Goal: Find specific page/section: Find specific page/section

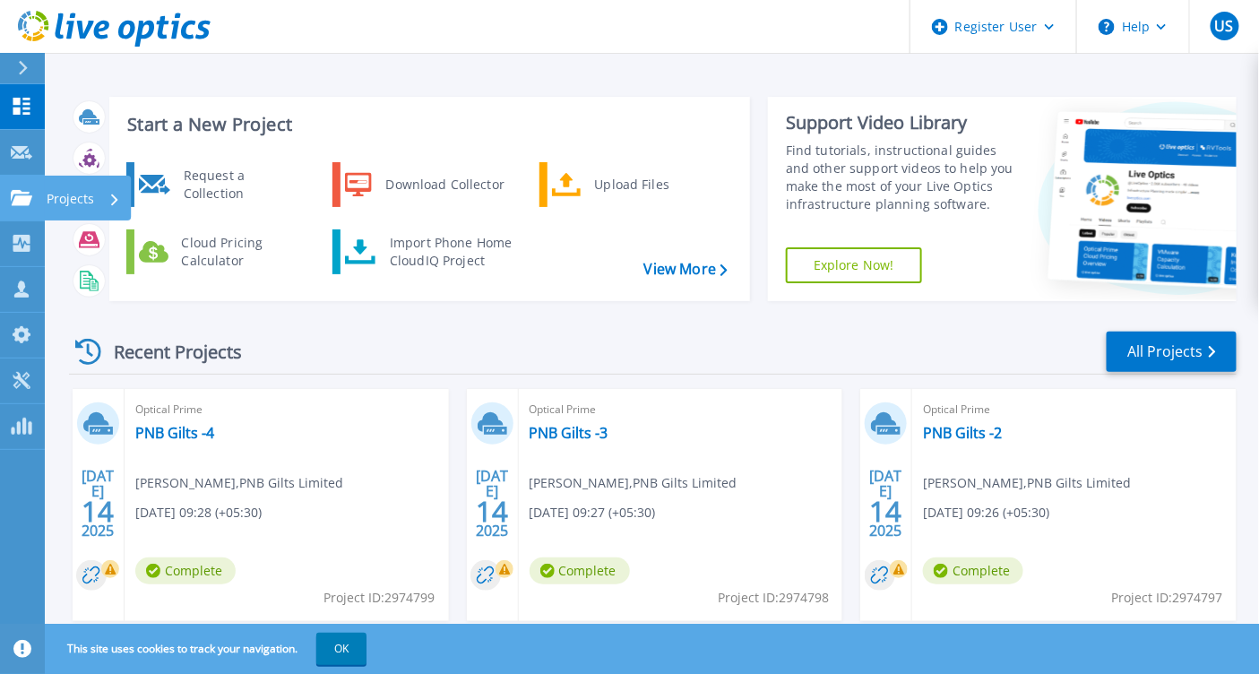
click at [24, 190] on icon at bounding box center [22, 197] width 22 height 15
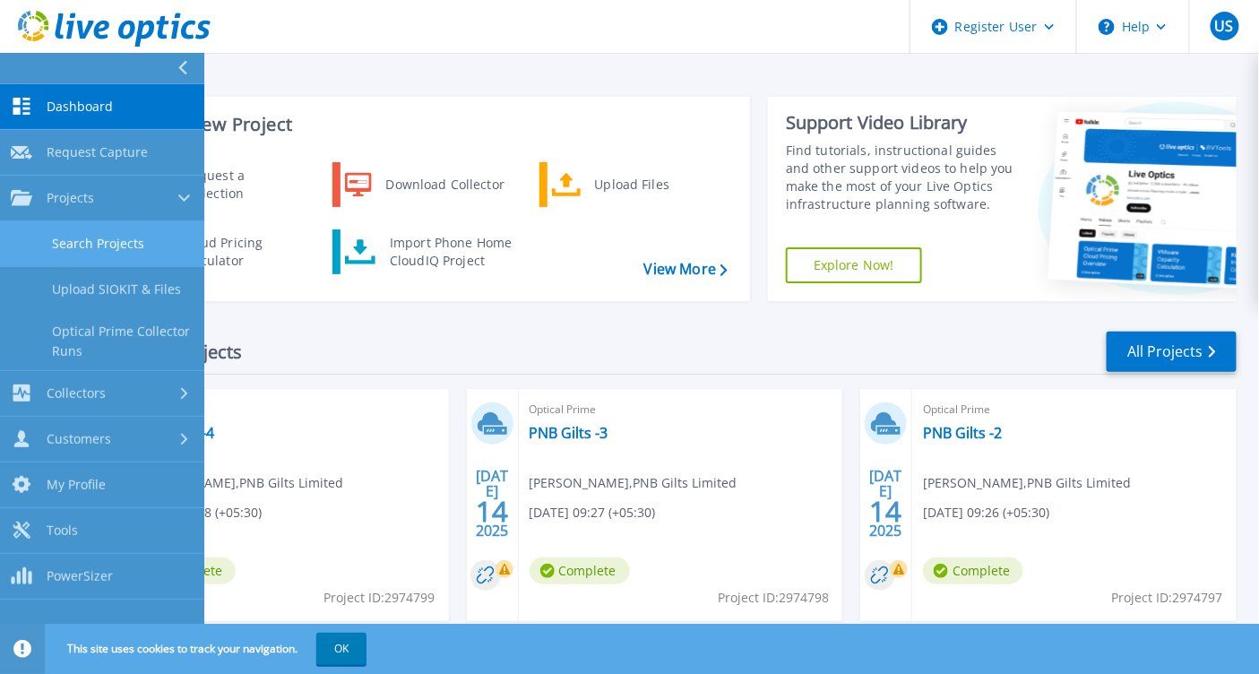
click at [103, 237] on link "Search Projects" at bounding box center [102, 244] width 204 height 46
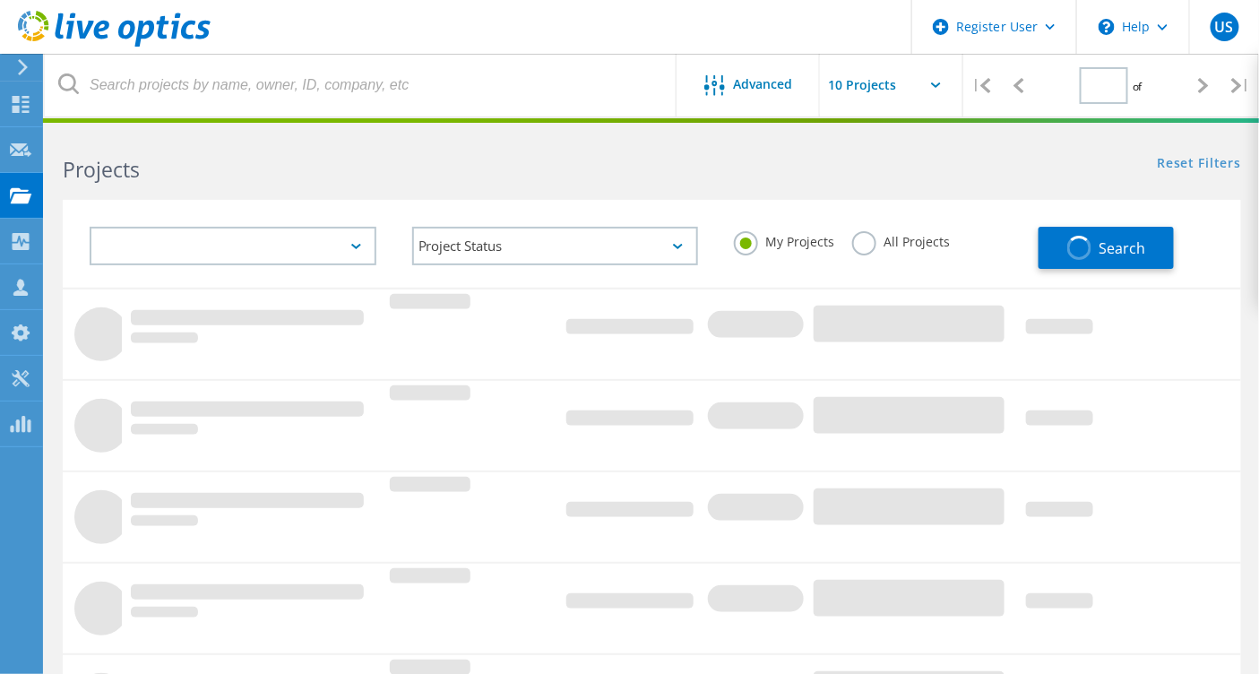
type input "1"
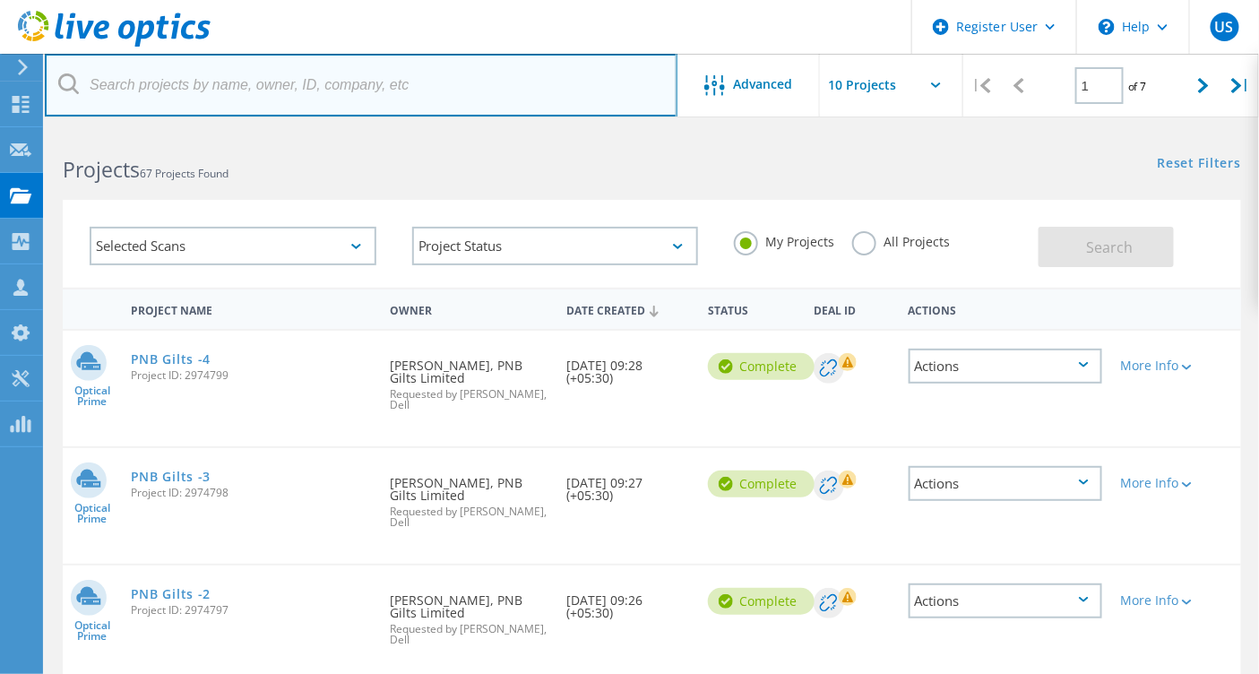
click at [214, 77] on input "text" at bounding box center [361, 85] width 632 height 63
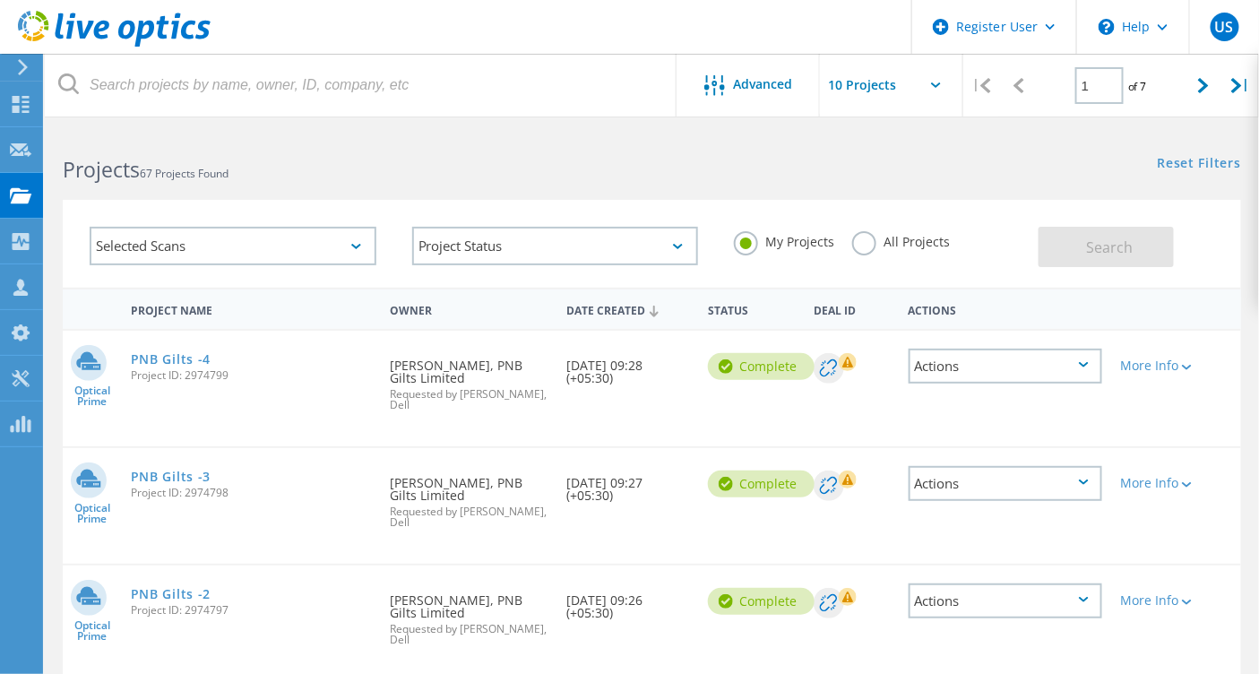
click at [866, 241] on label "All Projects" at bounding box center [901, 239] width 98 height 17
click at [0, 0] on input "All Projects" at bounding box center [0, 0] width 0 height 0
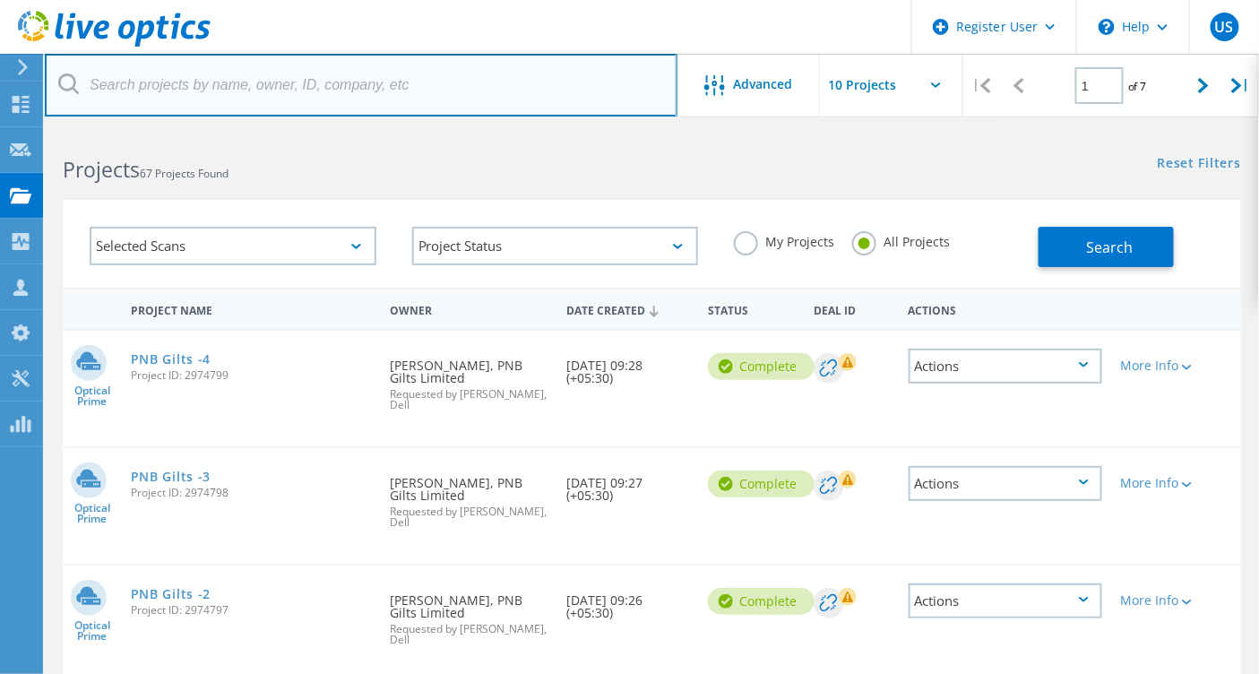
click at [176, 90] on input "text" at bounding box center [361, 85] width 632 height 63
type input "unity"
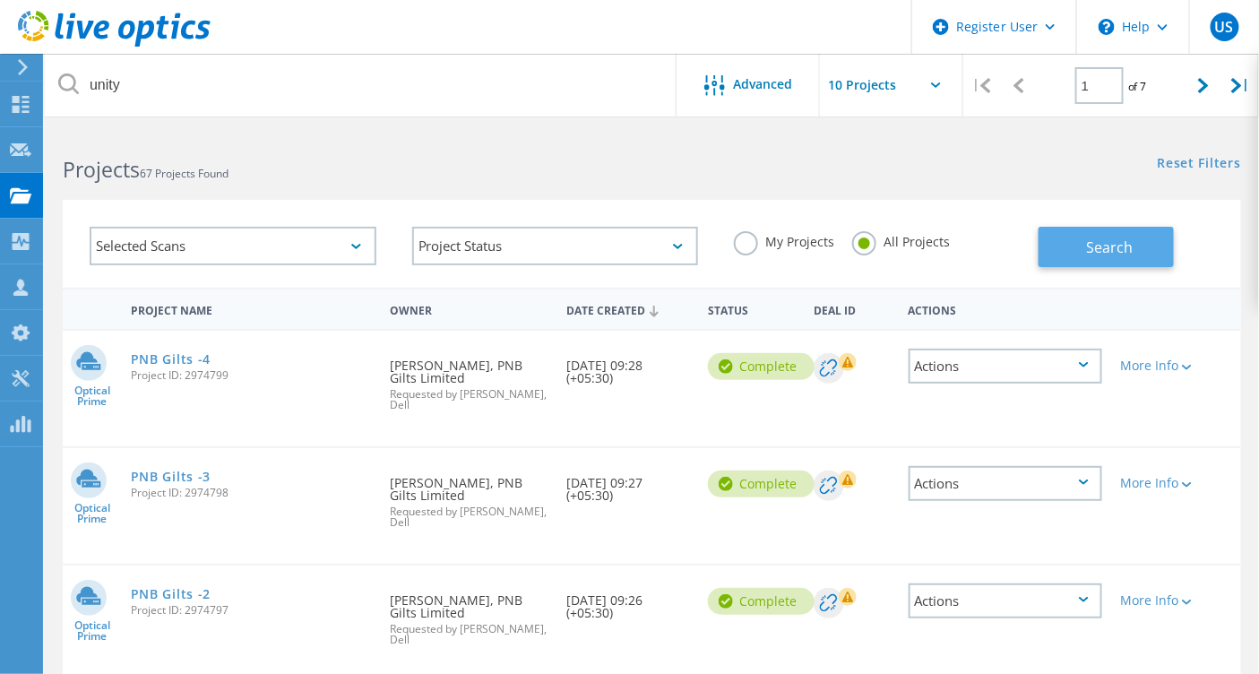
click at [1090, 244] on span "Search" at bounding box center [1110, 247] width 47 height 20
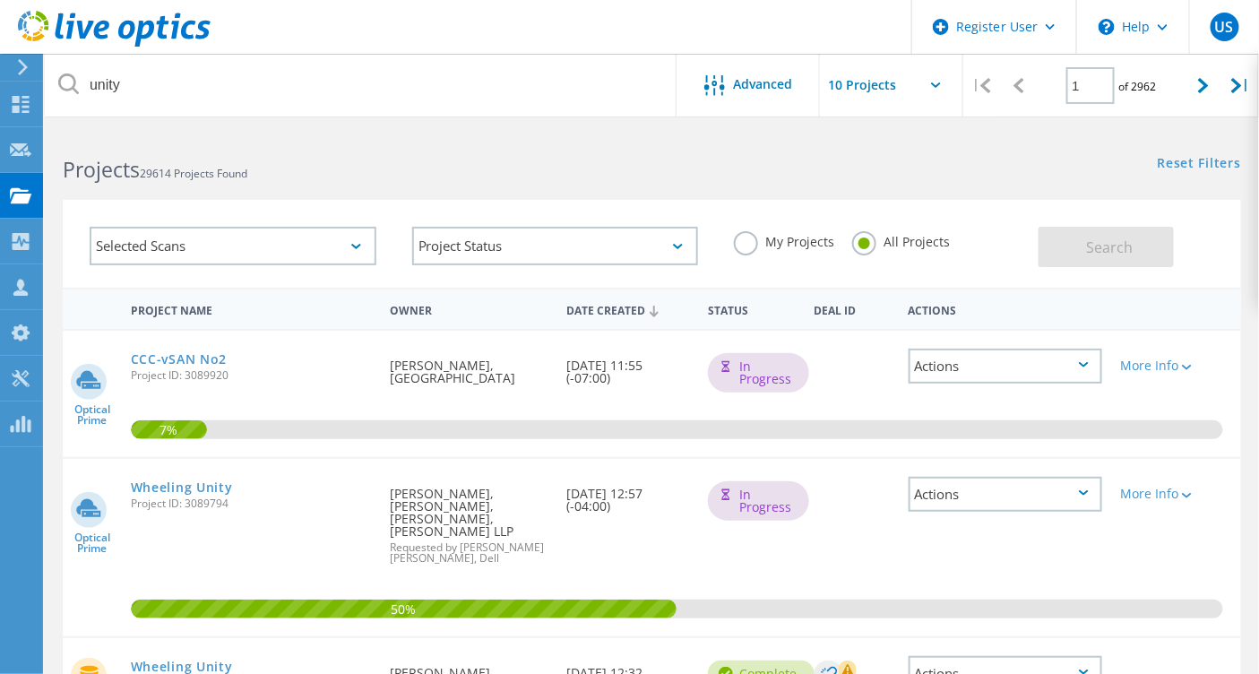
scroll to position [398, 0]
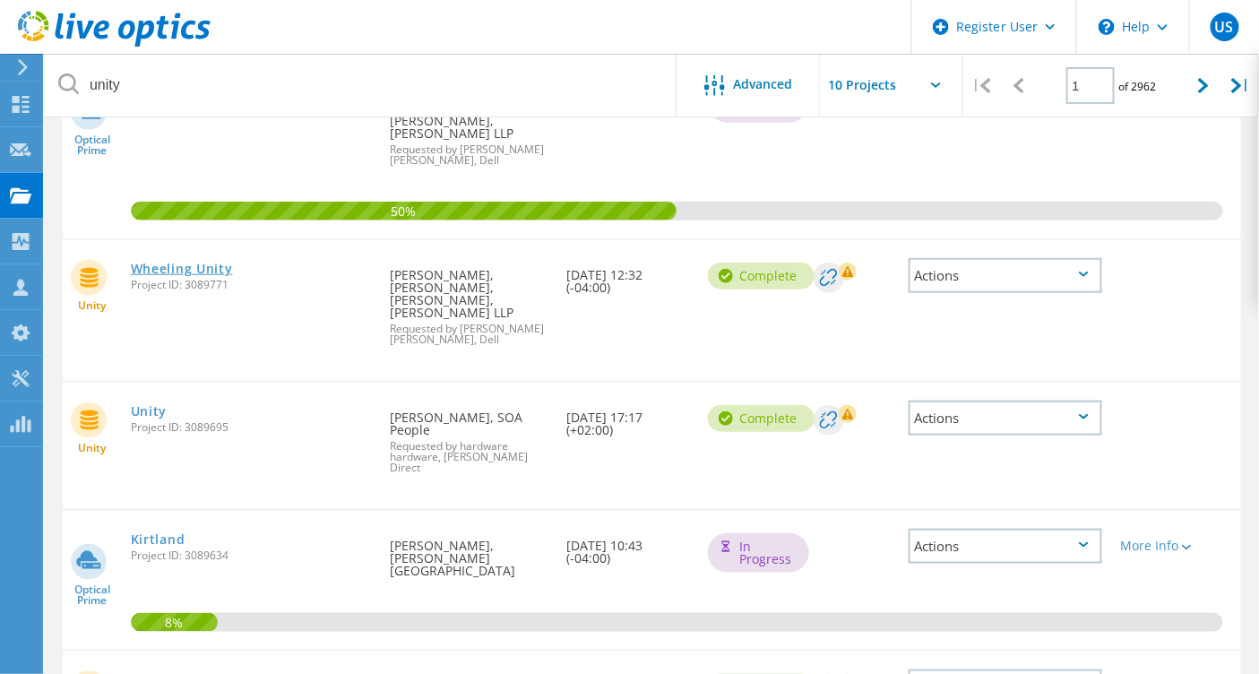
click at [233, 262] on link "Wheeling Unity" at bounding box center [182, 268] width 102 height 13
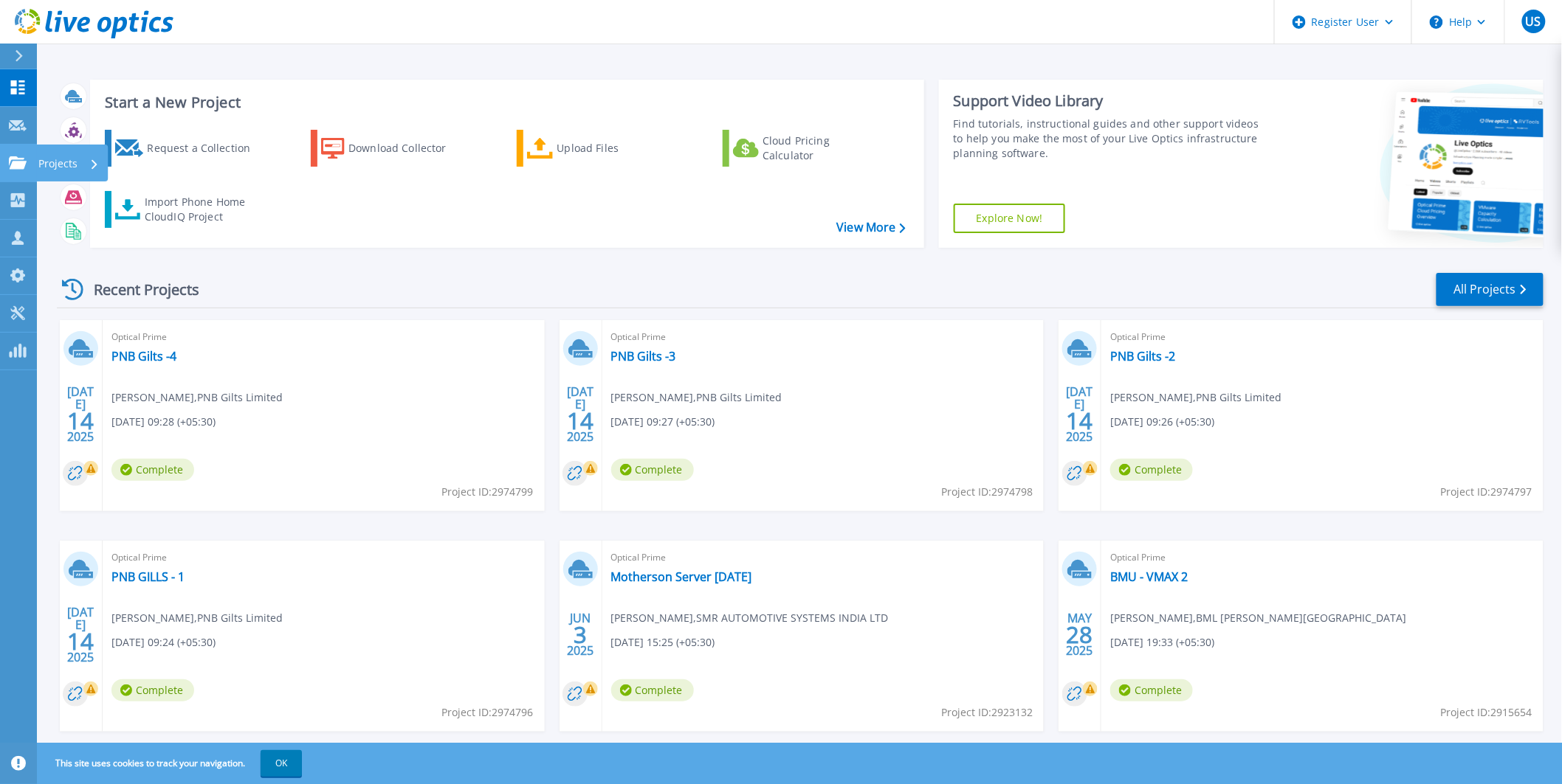
click at [19, 166] on icon at bounding box center [18, 162] width 18 height 12
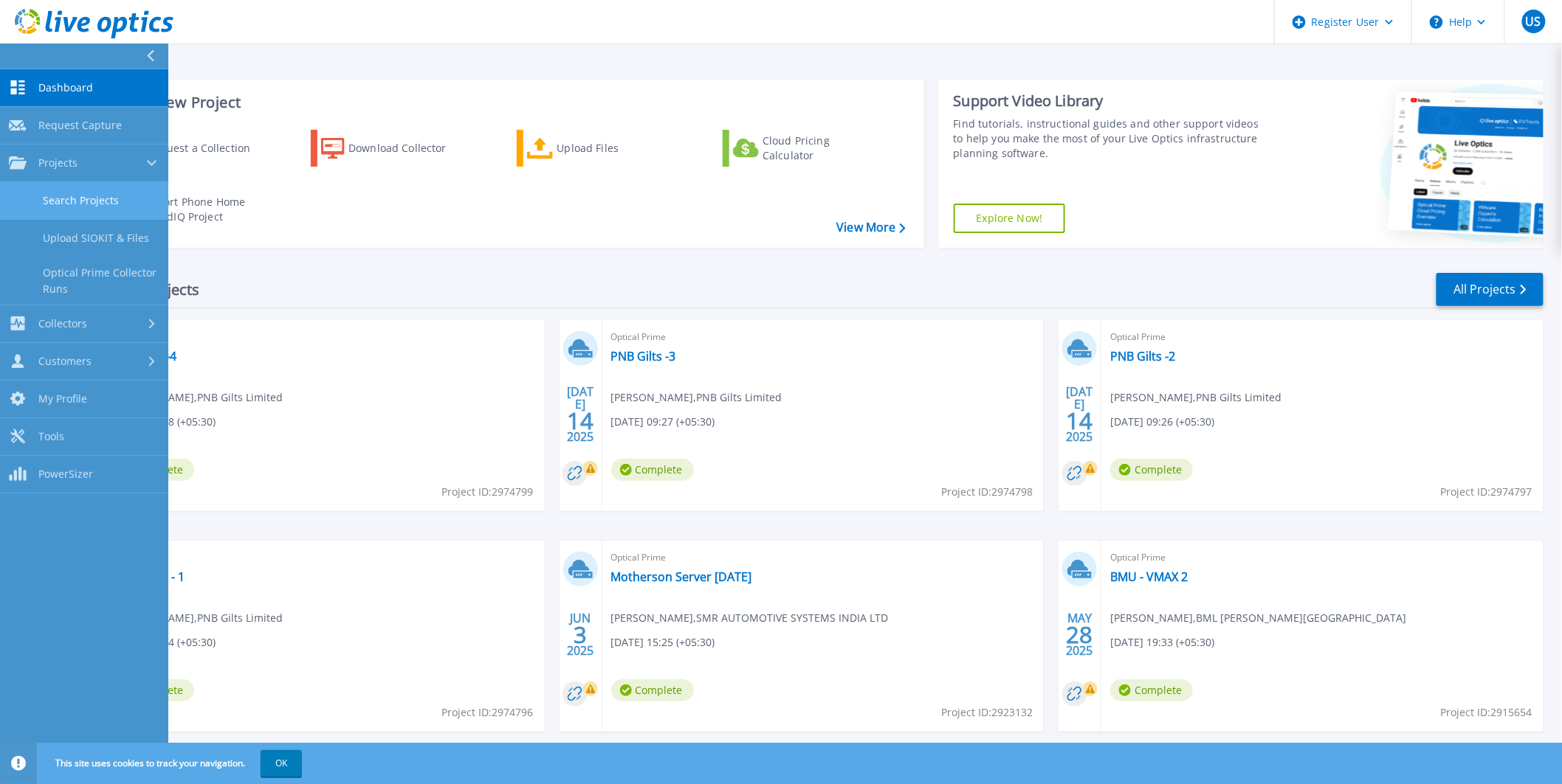
click at [84, 198] on link "Search Projects" at bounding box center [84, 201] width 168 height 38
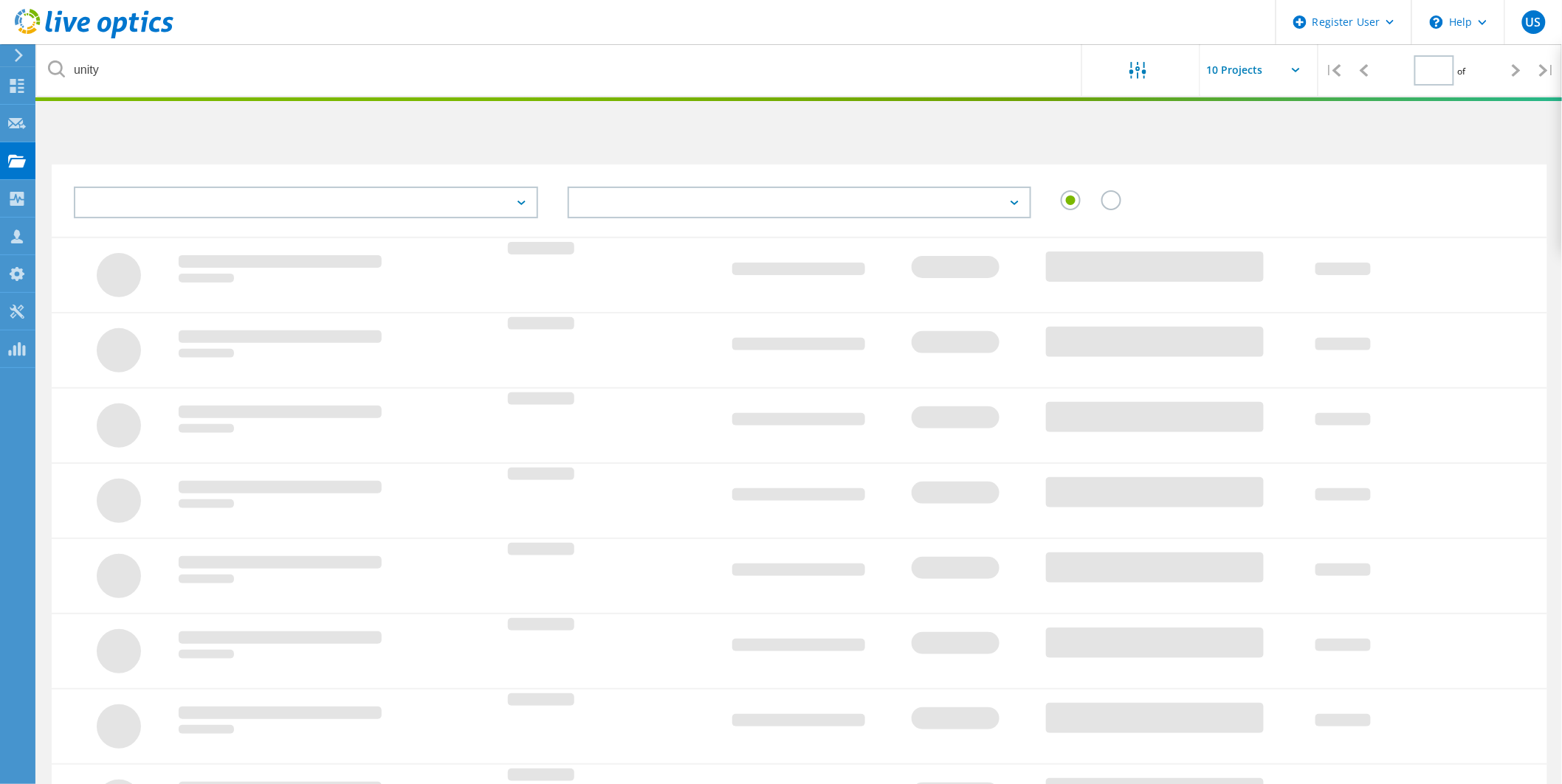
type input "1"
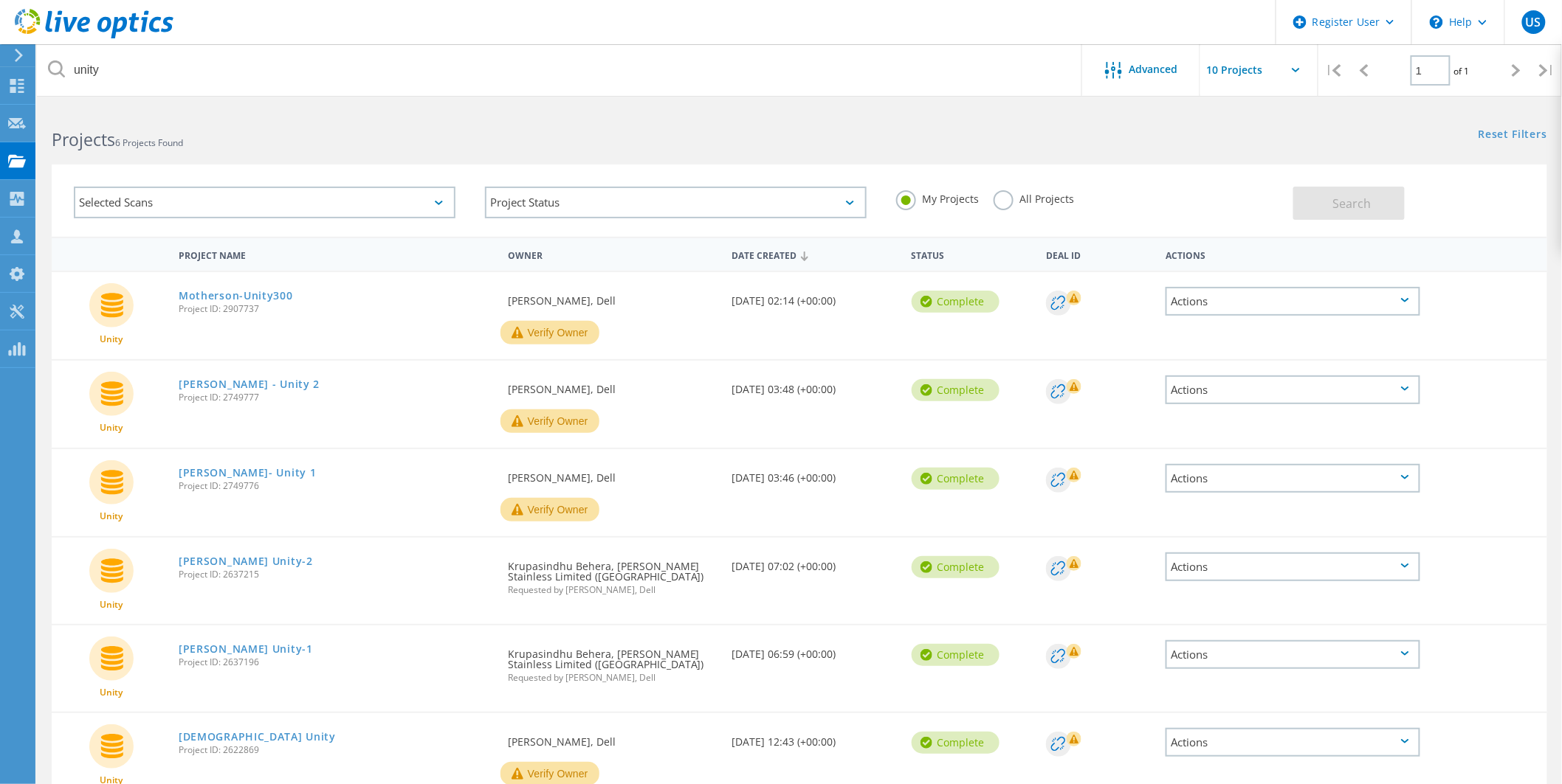
click at [996, 199] on label "All Projects" at bounding box center [1034, 197] width 81 height 14
click at [0, 0] on input "All Projects" at bounding box center [0, 0] width 0 height 0
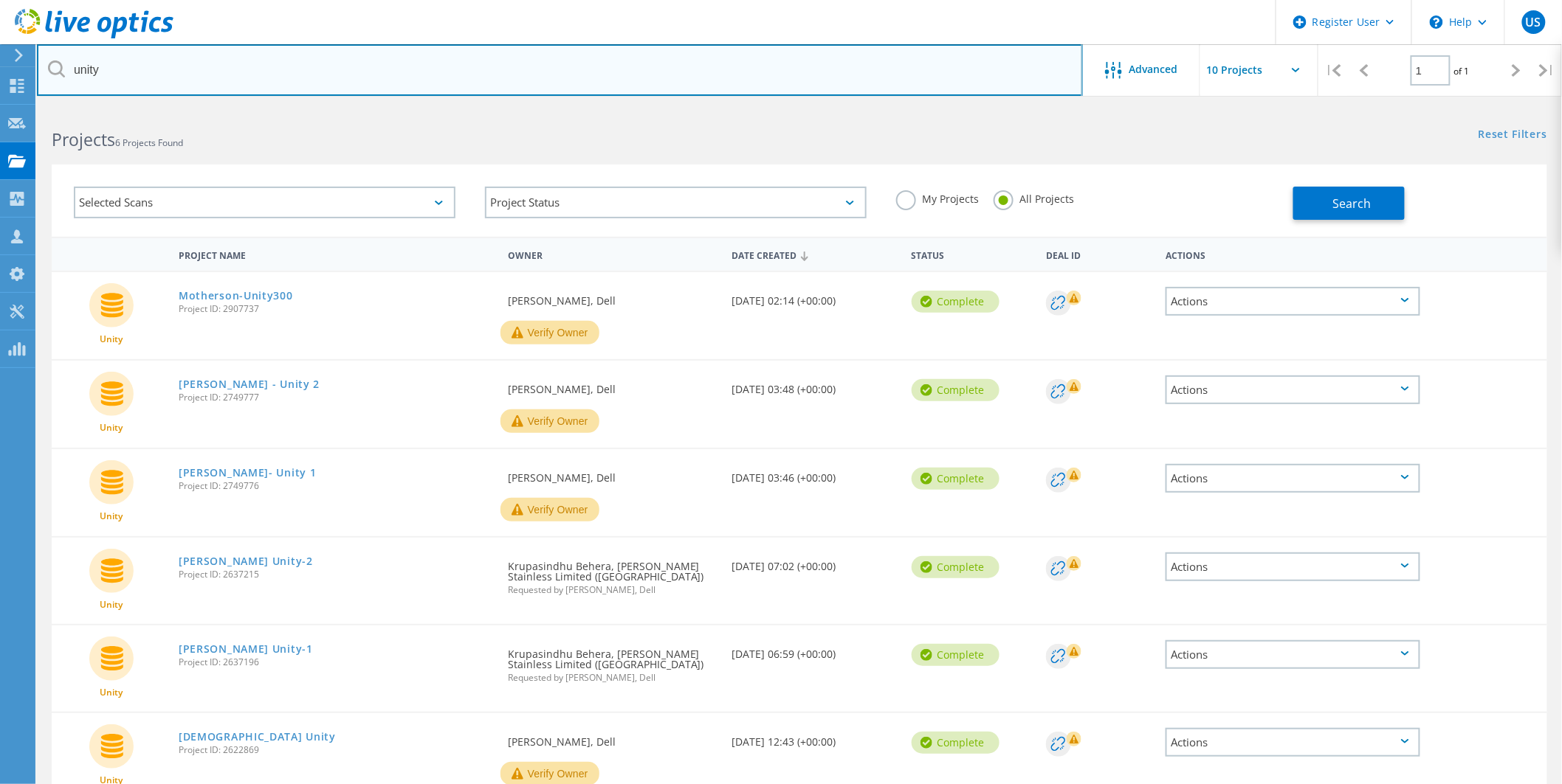
click at [114, 74] on input "unity" at bounding box center [559, 70] width 1045 height 52
type input "unity 480F"
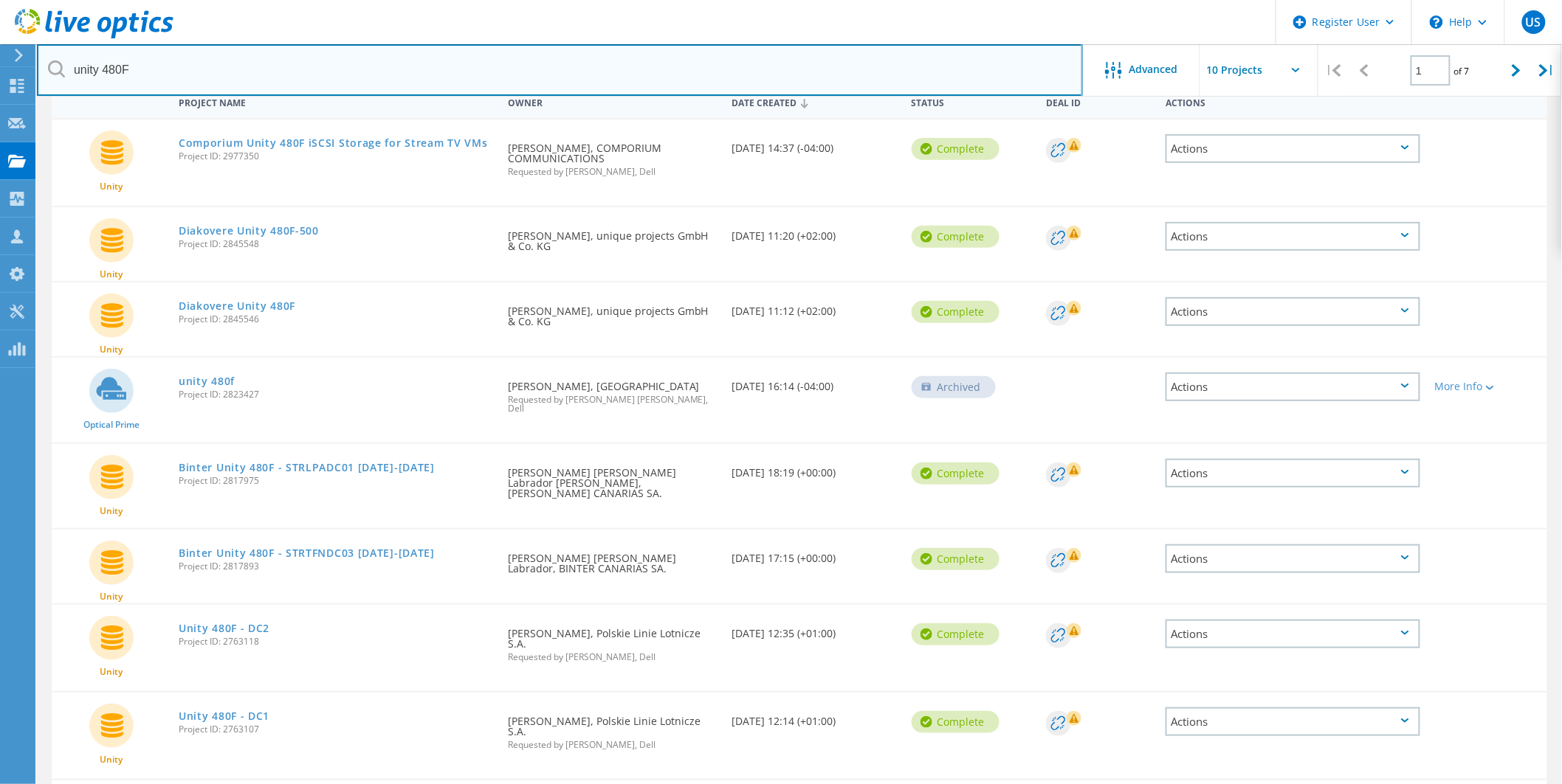
scroll to position [232, 0]
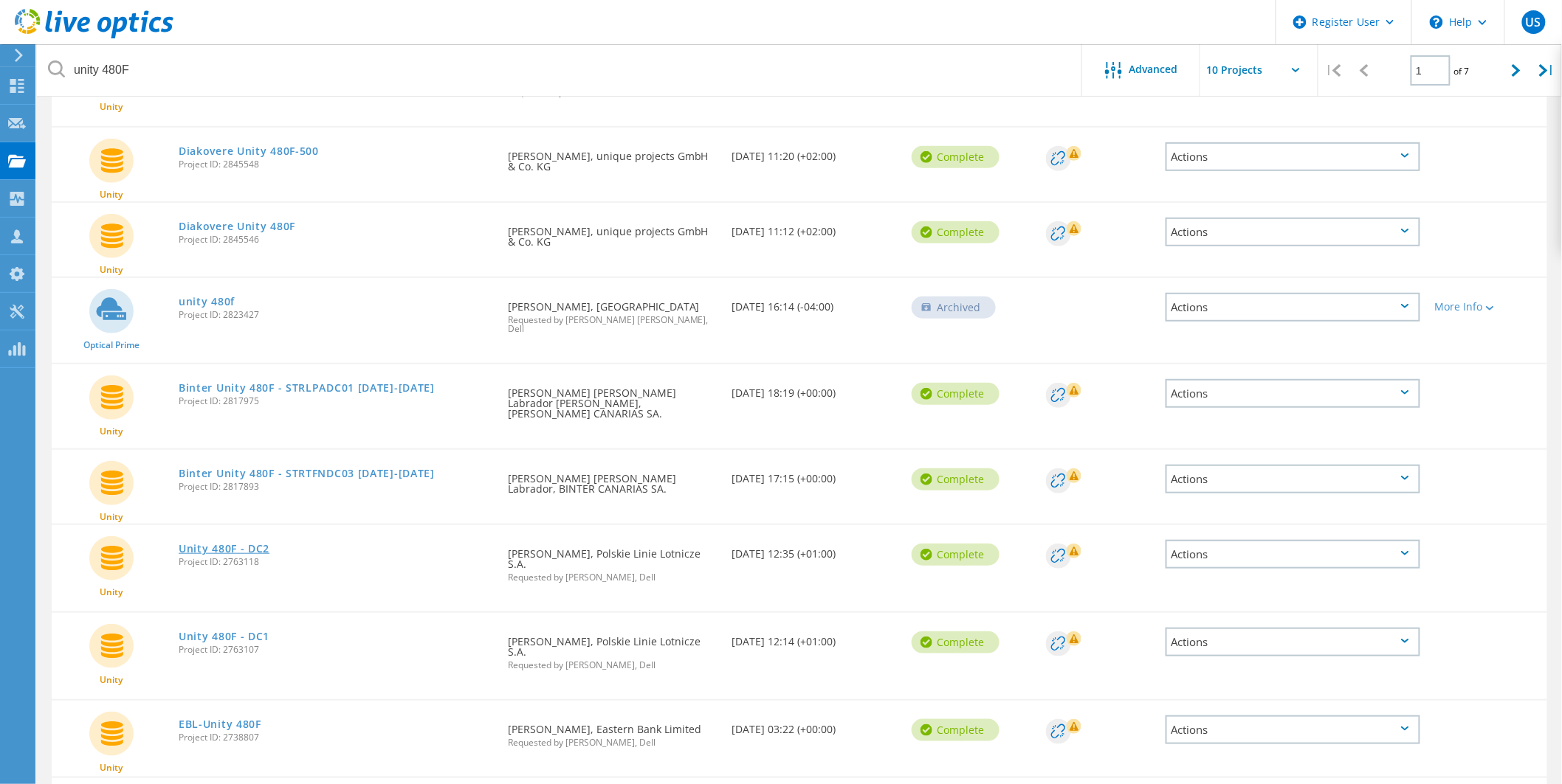
click at [256, 544] on link "Unity 480F - DC2" at bounding box center [224, 548] width 91 height 11
